Goal: Find contact information: Find contact information

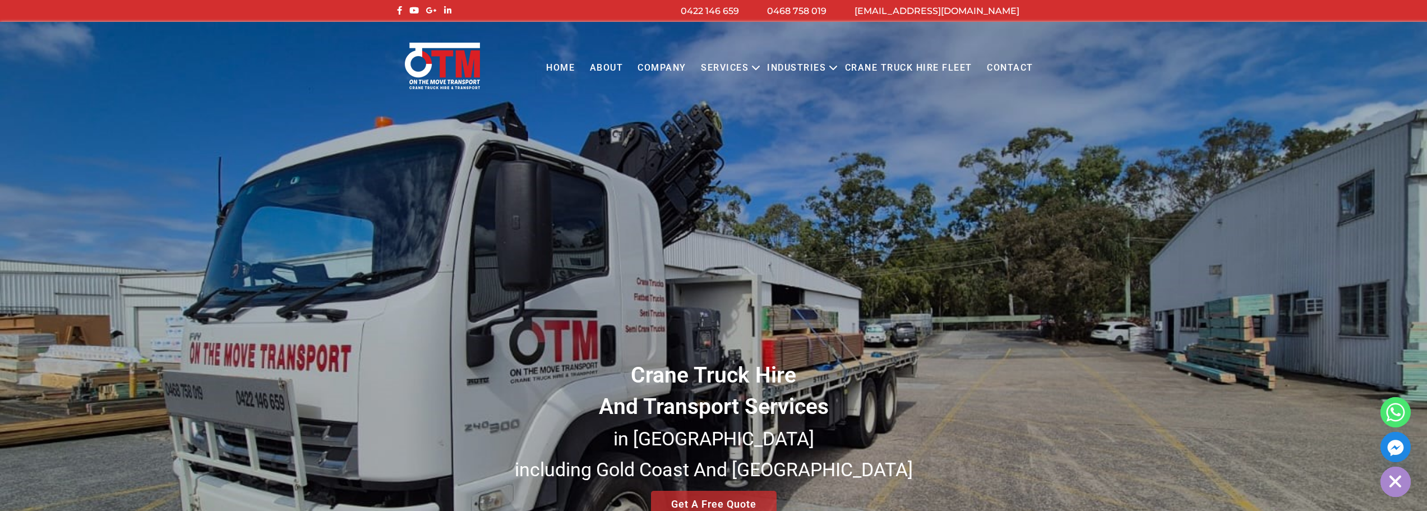
scroll to position [168, 0]
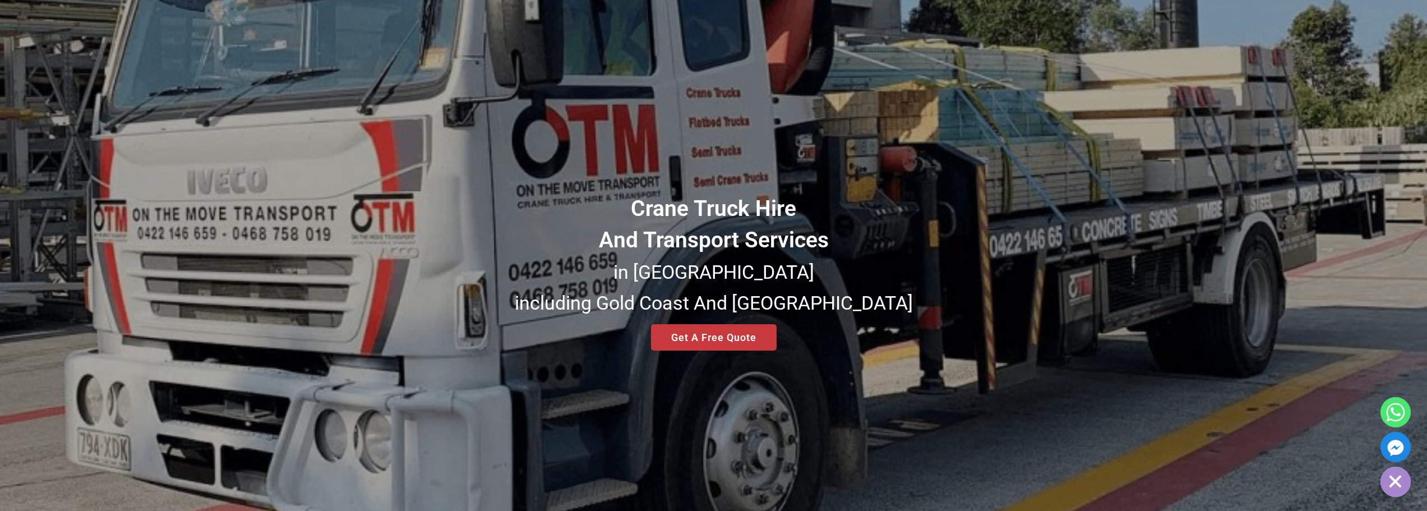
click at [734, 335] on div "Crane Truck Hire And Transport Services in South East Queensland including Gold…" at bounding box center [713, 184] width 1427 height 661
click at [696, 335] on div "Crane Truck Hire And Transport Services in South East Queensland including Gold…" at bounding box center [713, 184] width 1427 height 661
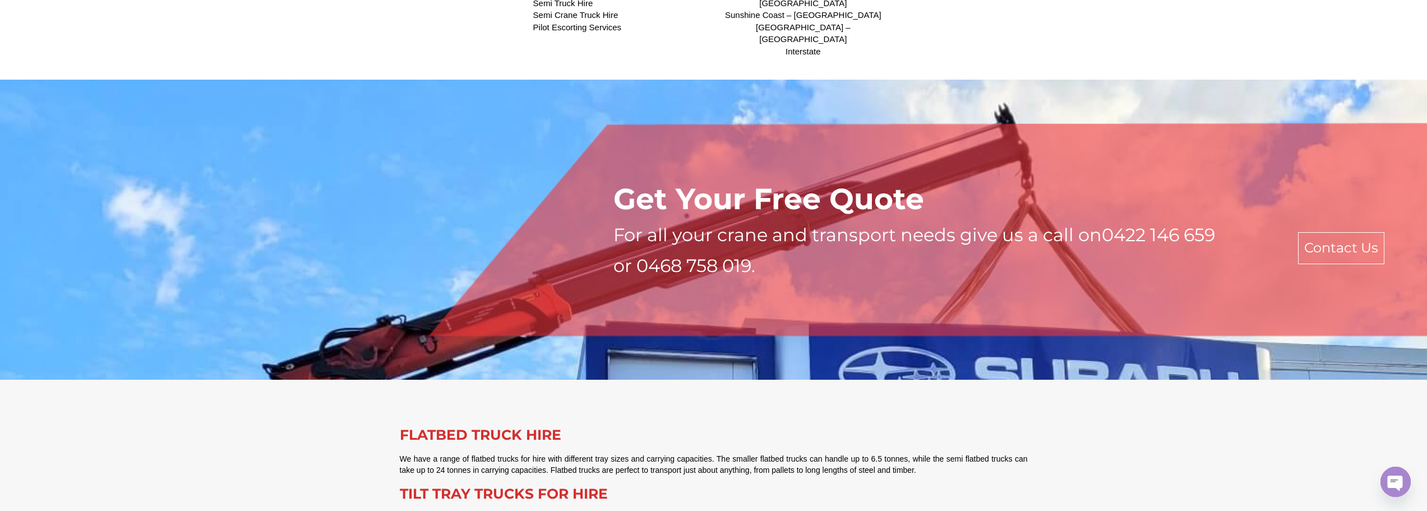
scroll to position [3253, 0]
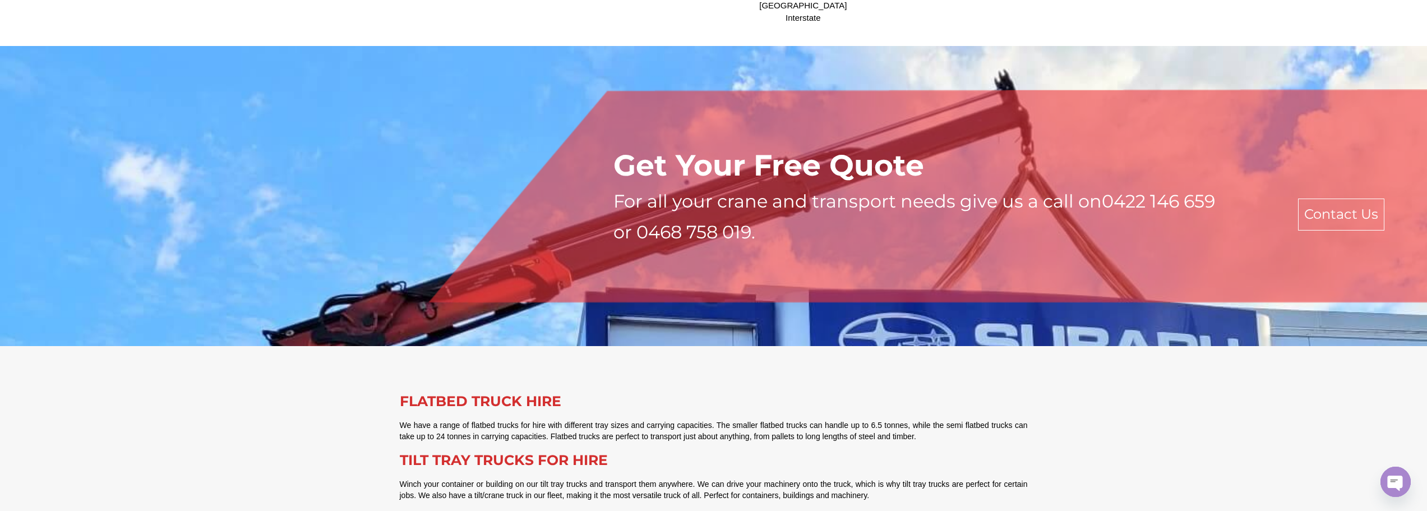
click at [1320, 199] on link "Contact Us" at bounding box center [1341, 215] width 86 height 32
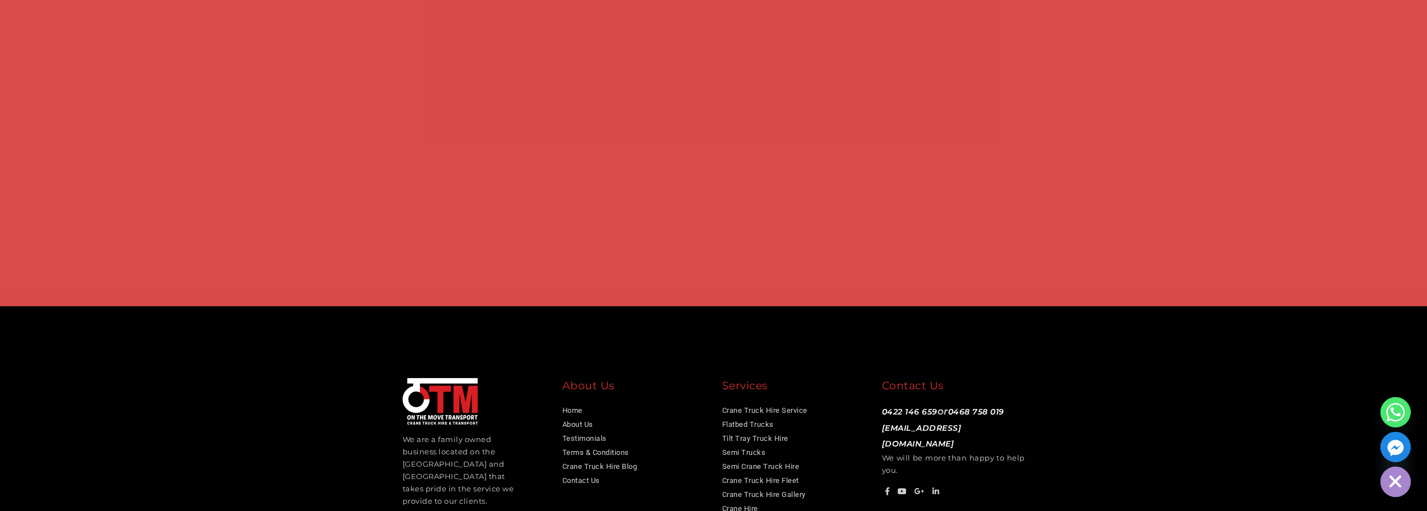
scroll to position [897, 0]
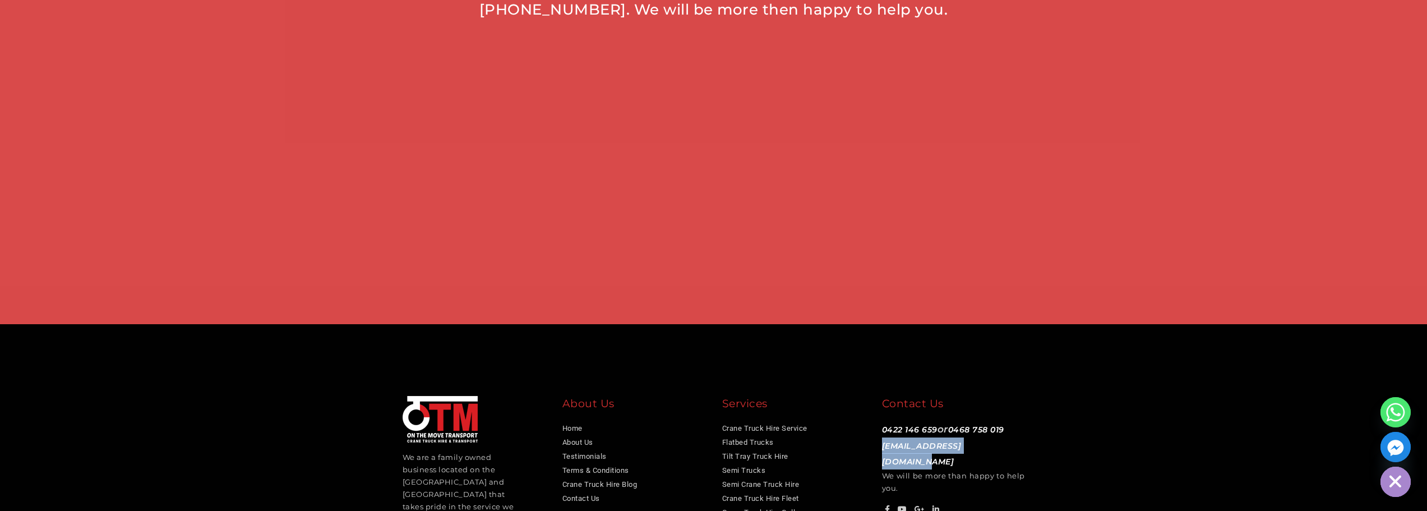
drag, startPoint x: 1002, startPoint y: 445, endPoint x: 881, endPoint y: 445, distance: 120.6
click at [881, 445] on div "Contact Us [PHONE_NUMBER] or [PHONE_NUMBER] [EMAIL_ADDRESS][DOMAIN_NAME] We wil…" at bounding box center [954, 456] width 160 height 121
copy link "[EMAIL_ADDRESS][DOMAIN_NAME]"
